Goal: Task Accomplishment & Management: Manage account settings

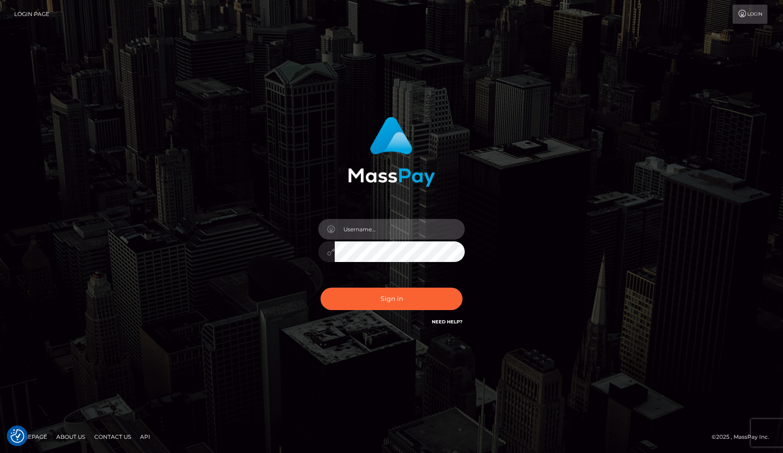
type input "[EMAIL_ADDRESS][DOMAIN_NAME]"
click at [365, 319] on div "Sign in Need Help?" at bounding box center [391, 302] width 160 height 41
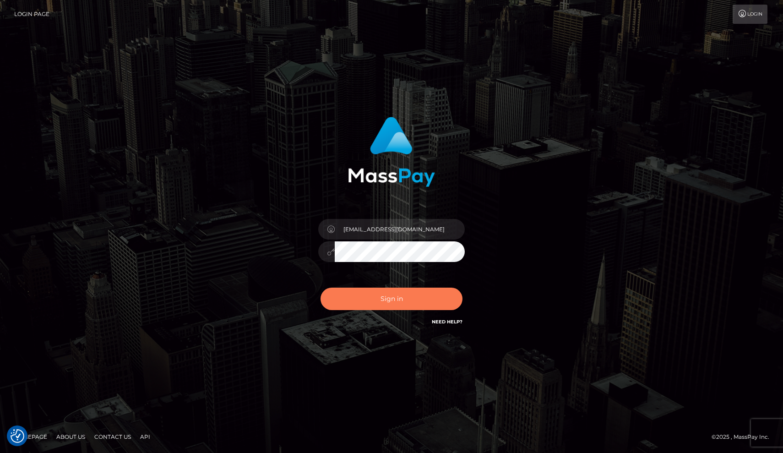
click at [367, 300] on button "Sign in" at bounding box center [391, 299] width 142 height 22
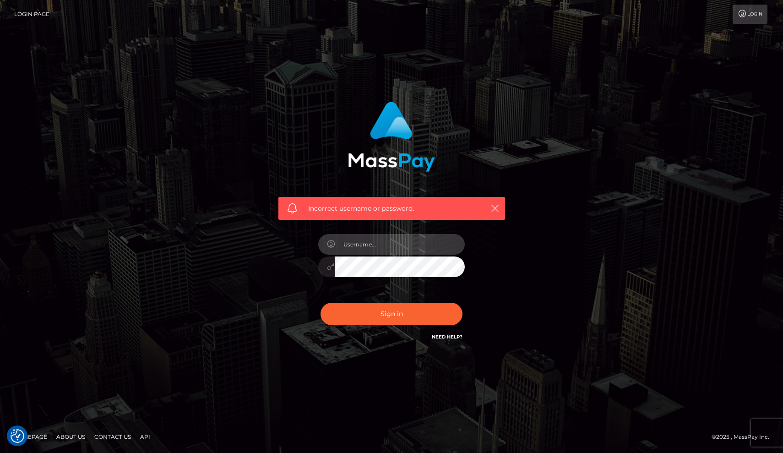
type input "[EMAIL_ADDRESS][DOMAIN_NAME]"
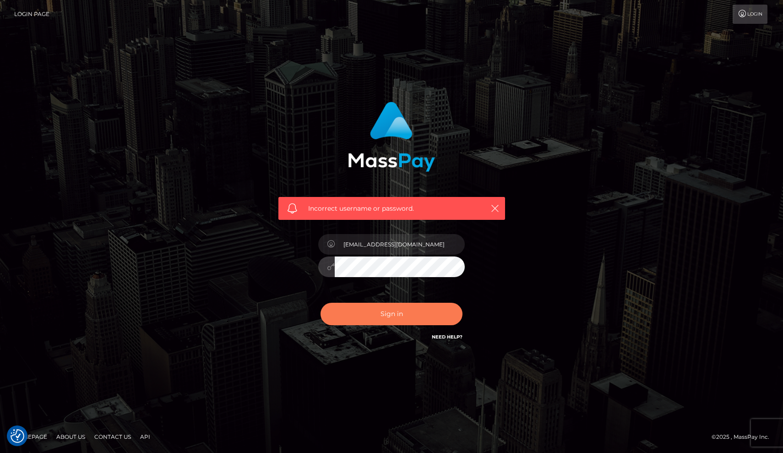
click at [390, 315] on button "Sign in" at bounding box center [391, 314] width 142 height 22
click at [448, 336] on link "Need Help?" at bounding box center [447, 337] width 31 height 6
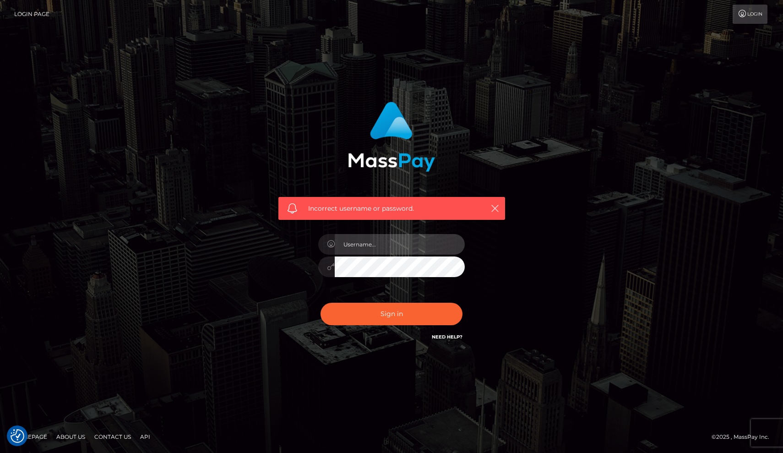
click at [374, 246] on input "text" at bounding box center [400, 244] width 130 height 21
type input "[EMAIL_ADDRESS][DOMAIN_NAME]"
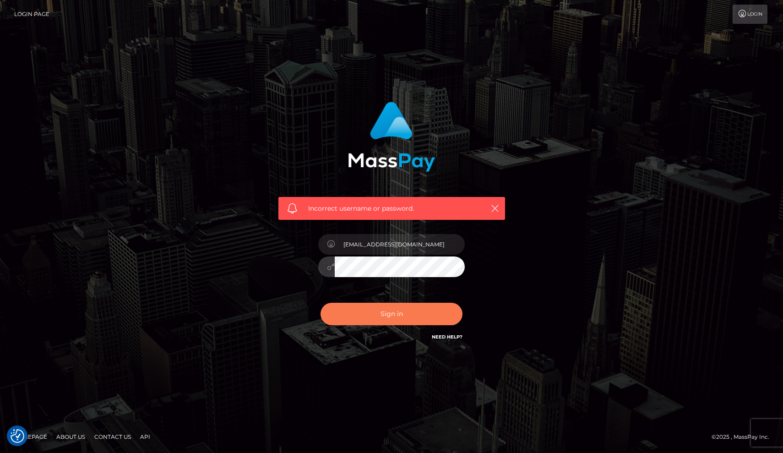
click at [414, 314] on button "Sign in" at bounding box center [391, 314] width 142 height 22
